Goal: Task Accomplishment & Management: Manage account settings

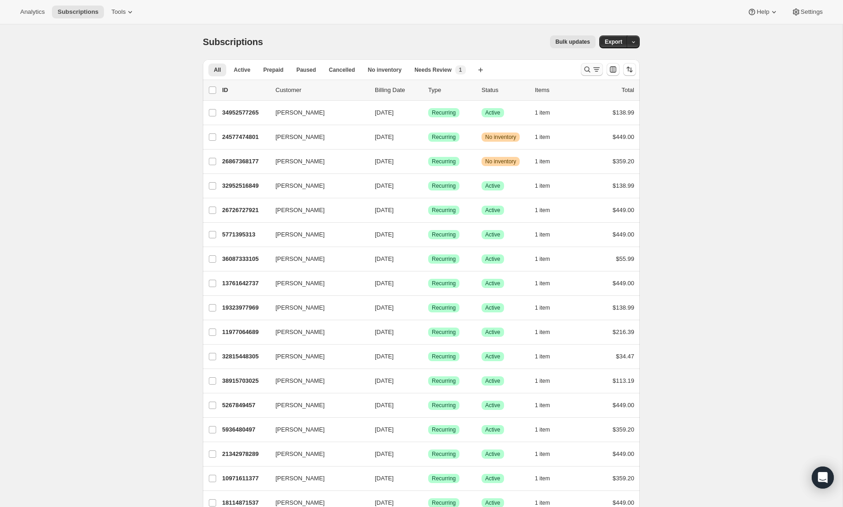
click at [589, 66] on icon "Search and filter results" at bounding box center [587, 69] width 9 height 9
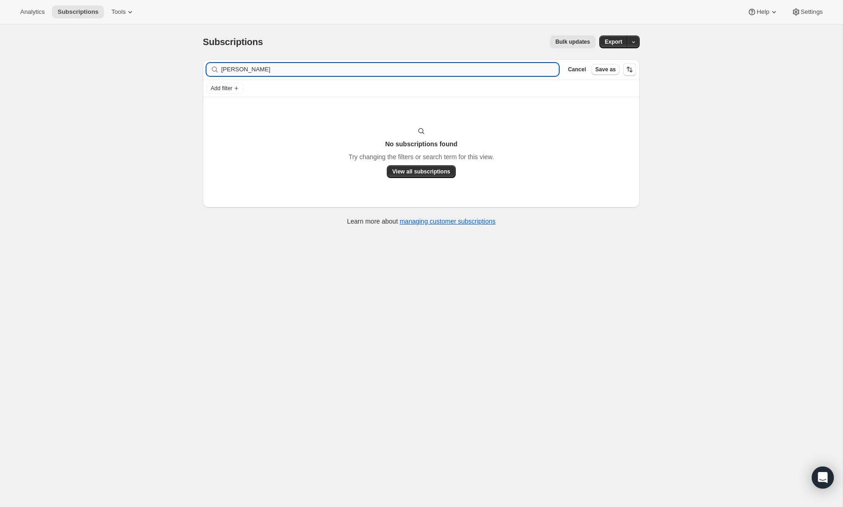
click at [270, 70] on input "heather mon" at bounding box center [389, 69] width 337 height 13
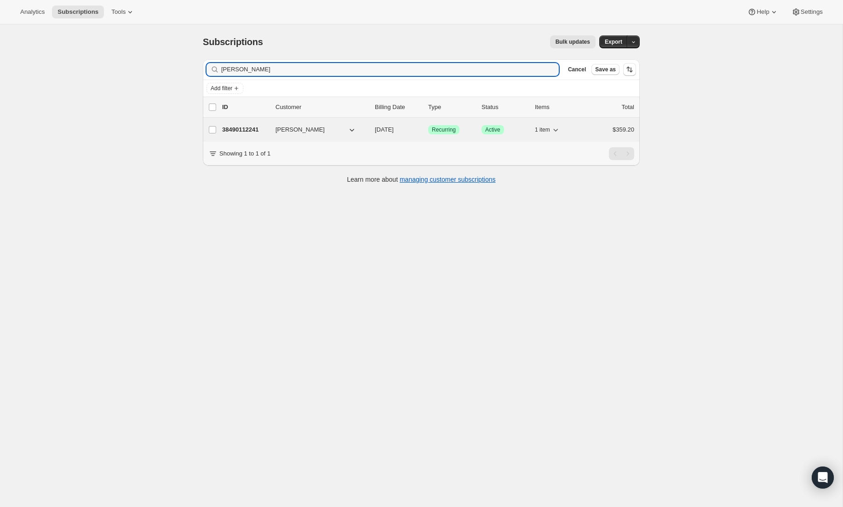
type input "heather mo"
click at [247, 131] on p "38490112241" at bounding box center [245, 129] width 46 height 9
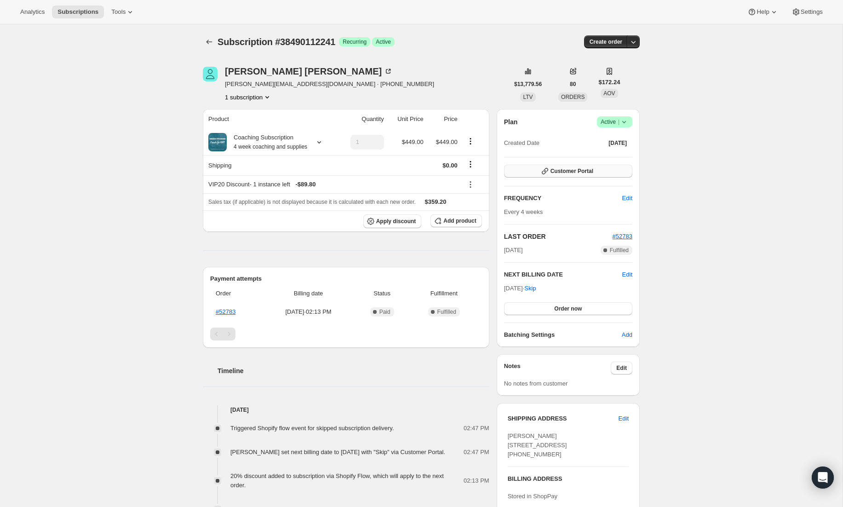
click at [595, 171] on button "Customer Portal" at bounding box center [568, 171] width 128 height 13
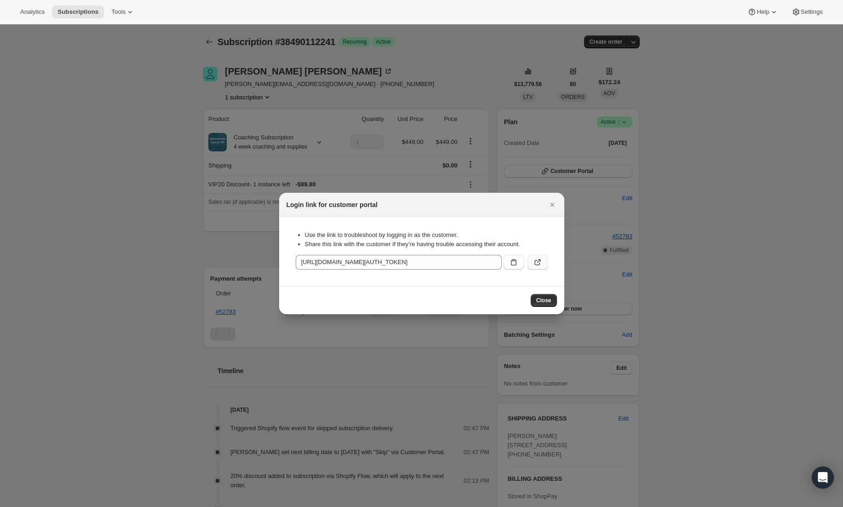
click at [539, 261] on icon ":rd6:" at bounding box center [537, 261] width 9 height 9
click at [555, 203] on icon "Close" at bounding box center [552, 204] width 9 height 9
